Goal: Task Accomplishment & Management: Manage account settings

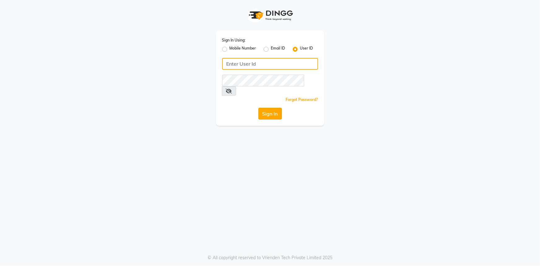
type input "e1802-15"
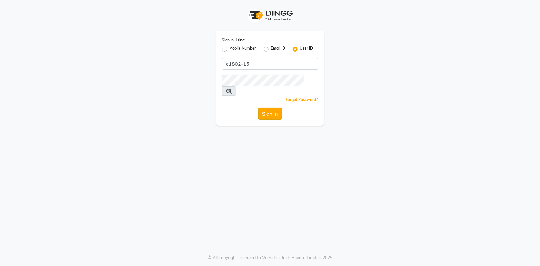
click at [268, 108] on button "Sign In" at bounding box center [270, 114] width 24 height 12
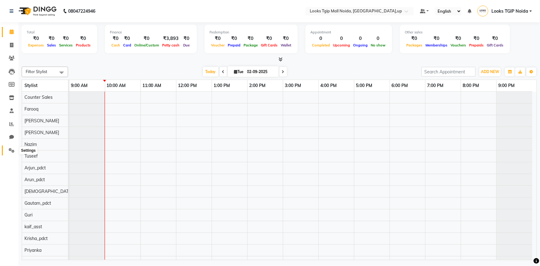
click at [11, 149] on icon at bounding box center [12, 150] width 6 height 5
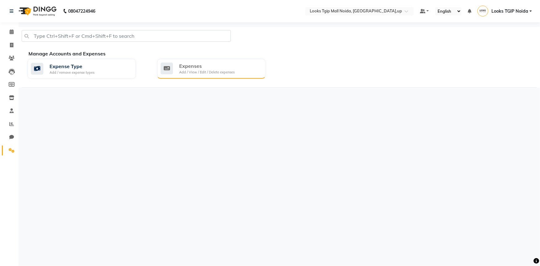
click at [192, 71] on div "Add / View / Edit / Delete expenses" at bounding box center [206, 72] width 55 height 5
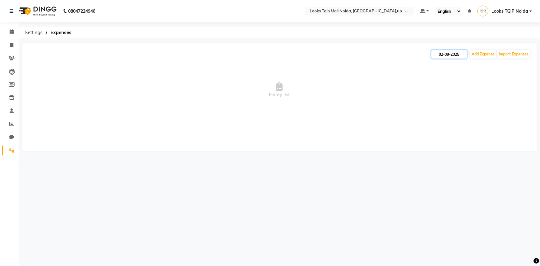
click at [448, 51] on input "02-09-2025" at bounding box center [449, 54] width 36 height 9
select select "9"
select select "2025"
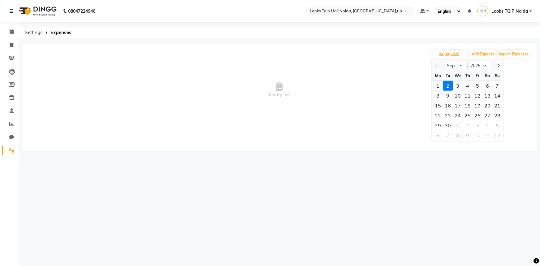
click at [438, 82] on div "1" at bounding box center [438, 86] width 10 height 10
type input "[DATE]"
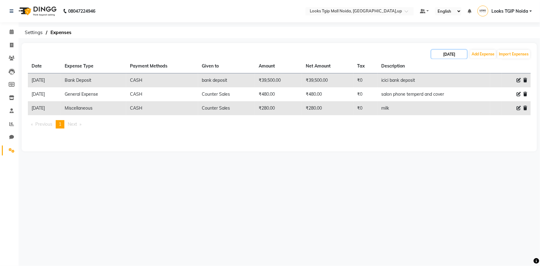
click at [440, 54] on input "[DATE]" at bounding box center [449, 54] width 36 height 9
select select "9"
select select "2025"
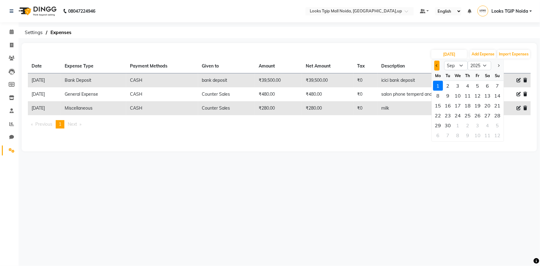
click at [438, 66] on span "Previous month" at bounding box center [437, 65] width 2 height 2
select select "8"
click at [495, 125] on div "31" at bounding box center [498, 125] width 10 height 10
type input "[DATE]"
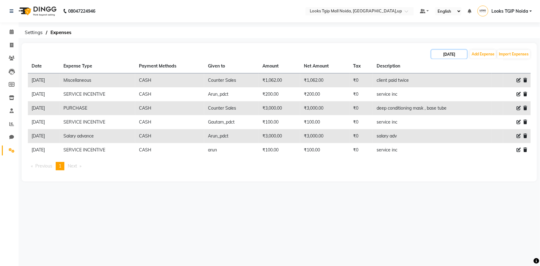
click at [451, 54] on input "[DATE]" at bounding box center [449, 54] width 36 height 9
select select "8"
select select "2025"
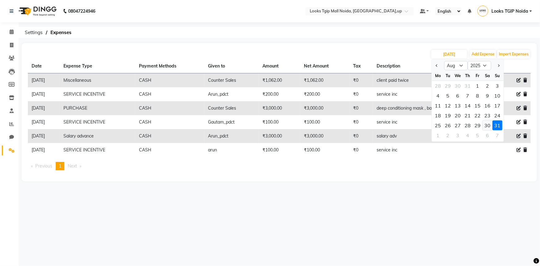
click at [486, 124] on div "30" at bounding box center [488, 125] width 10 height 10
type input "[DATE]"
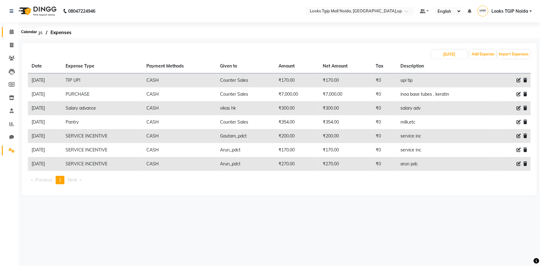
click at [10, 30] on icon at bounding box center [12, 31] width 4 height 5
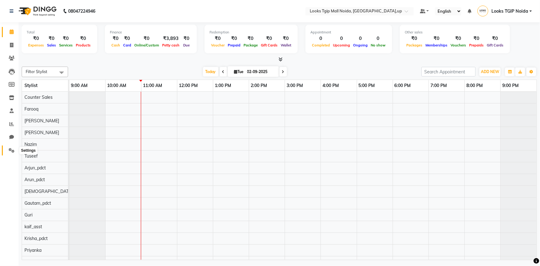
click at [11, 153] on span at bounding box center [11, 150] width 11 height 7
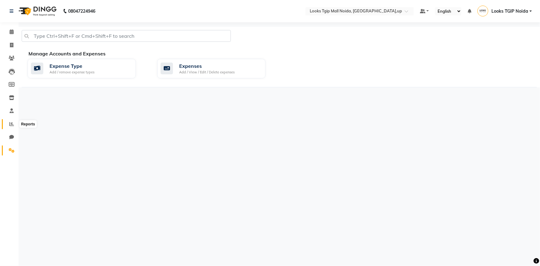
click at [14, 123] on span at bounding box center [11, 124] width 11 height 7
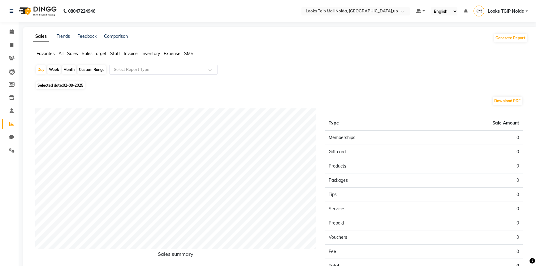
click at [67, 53] on span "Sales" at bounding box center [72, 54] width 11 height 6
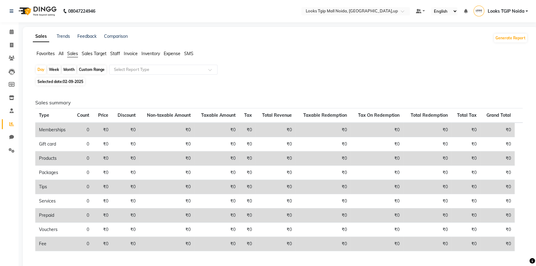
click at [75, 82] on span "02-09-2025" at bounding box center [73, 81] width 20 height 5
select select "9"
select select "2025"
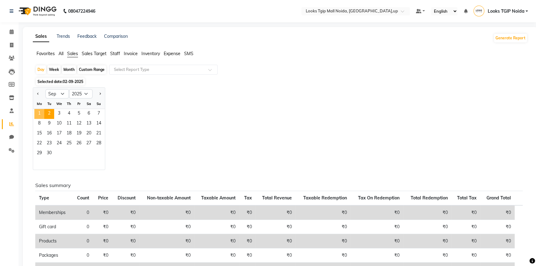
click at [43, 111] on span "1" at bounding box center [39, 114] width 10 height 10
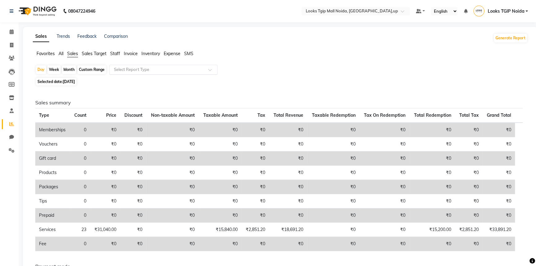
click at [132, 71] on input "text" at bounding box center [157, 70] width 89 height 6
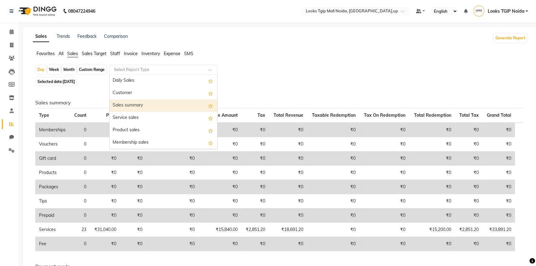
click at [130, 103] on div "Sales summary" at bounding box center [164, 105] width 108 height 12
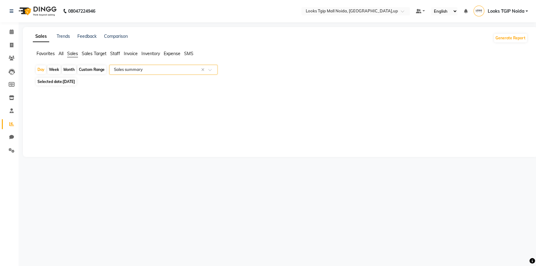
select select "filtered_report"
select select "pdf"
click at [66, 82] on span "[DATE]" at bounding box center [69, 81] width 12 height 5
select select "9"
select select "2025"
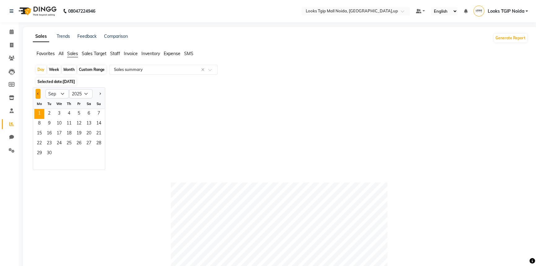
click at [37, 95] on button "Previous month" at bounding box center [38, 94] width 5 height 10
select select "8"
click at [99, 153] on span "31" at bounding box center [99, 154] width 10 height 10
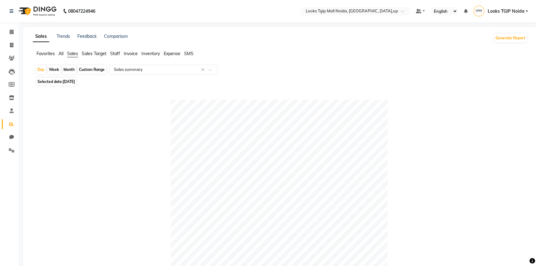
click at [75, 80] on span "[DATE]" at bounding box center [69, 81] width 12 height 5
select select "8"
select select "2025"
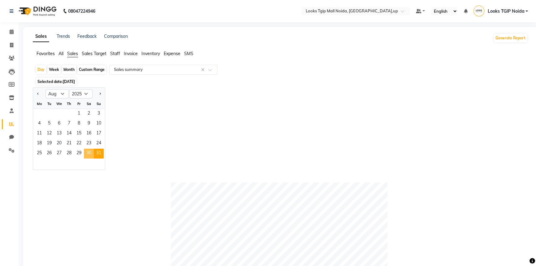
click at [88, 154] on span "30" at bounding box center [89, 154] width 10 height 10
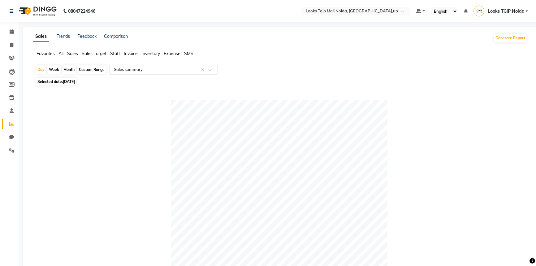
click at [67, 83] on span "[DATE]" at bounding box center [69, 81] width 12 height 5
select select "8"
select select "2025"
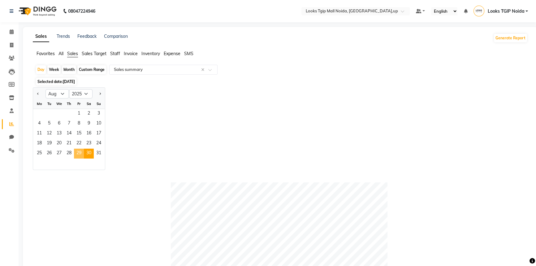
click at [75, 155] on span "29" at bounding box center [79, 154] width 10 height 10
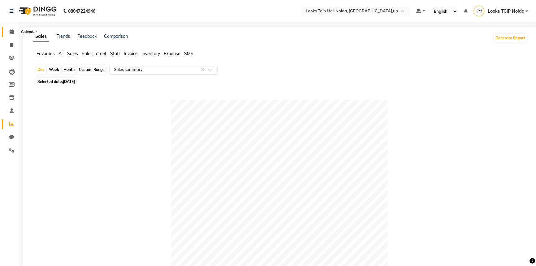
click at [11, 33] on icon at bounding box center [12, 31] width 4 height 5
